Goal: Task Accomplishment & Management: Complete application form

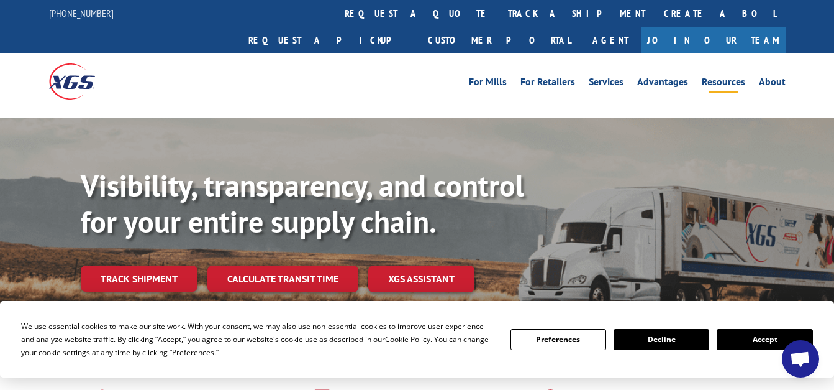
click at [732, 77] on link "Resources" at bounding box center [723, 84] width 43 height 14
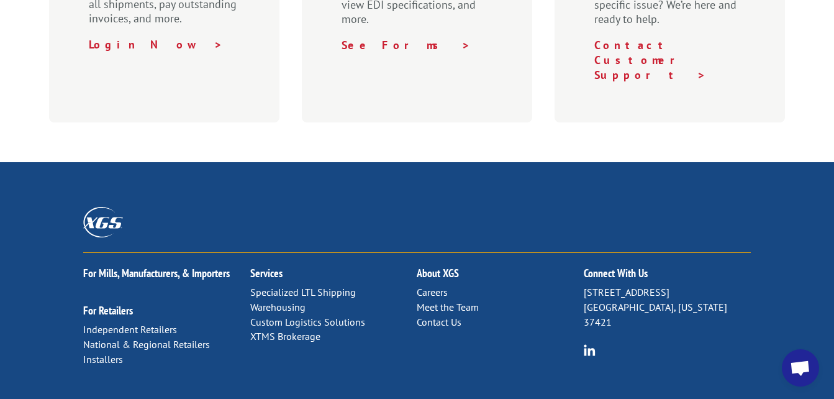
scroll to position [967, 0]
